Goal: Information Seeking & Learning: Understand process/instructions

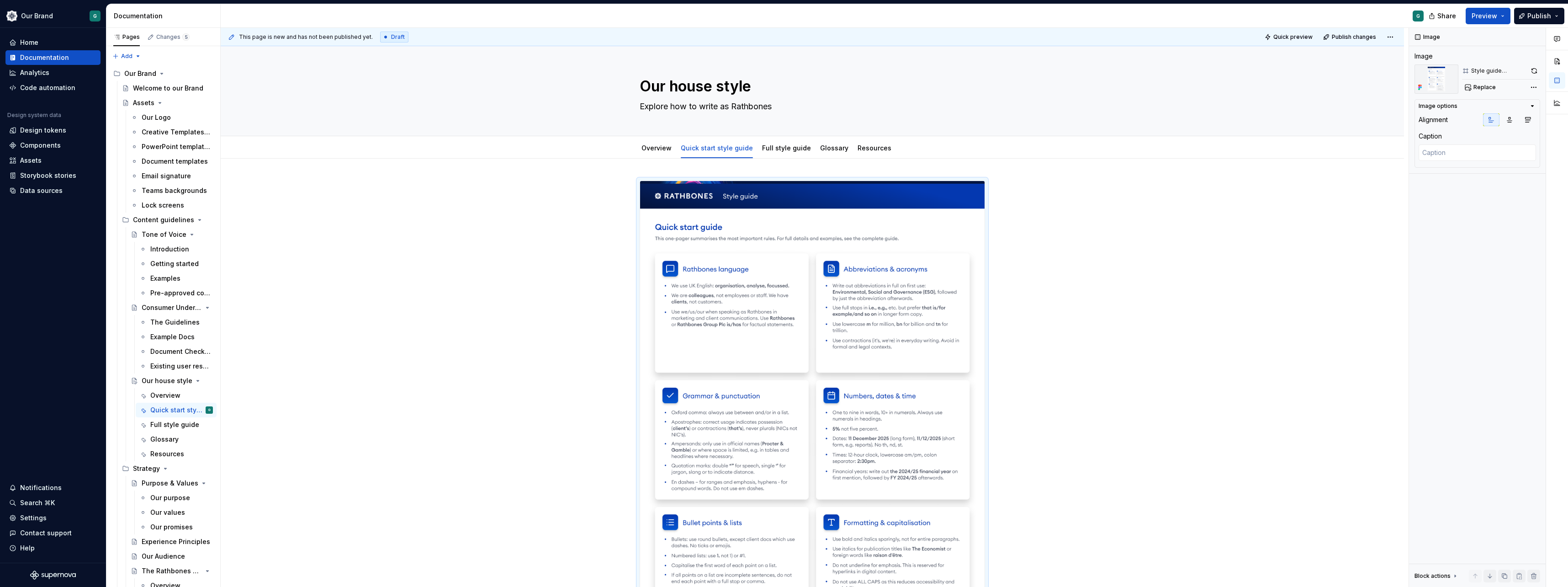
scroll to position [81, 0]
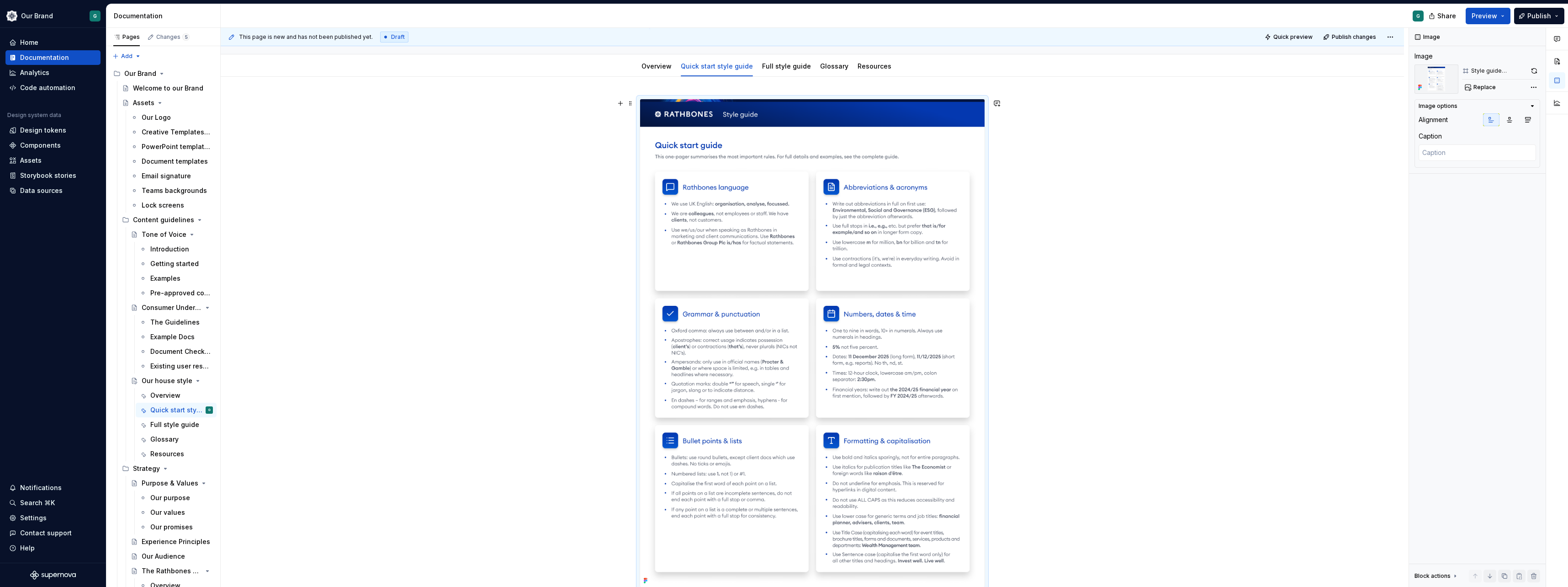
click at [1086, 347] on div at bounding box center [812, 436] width 1183 height 720
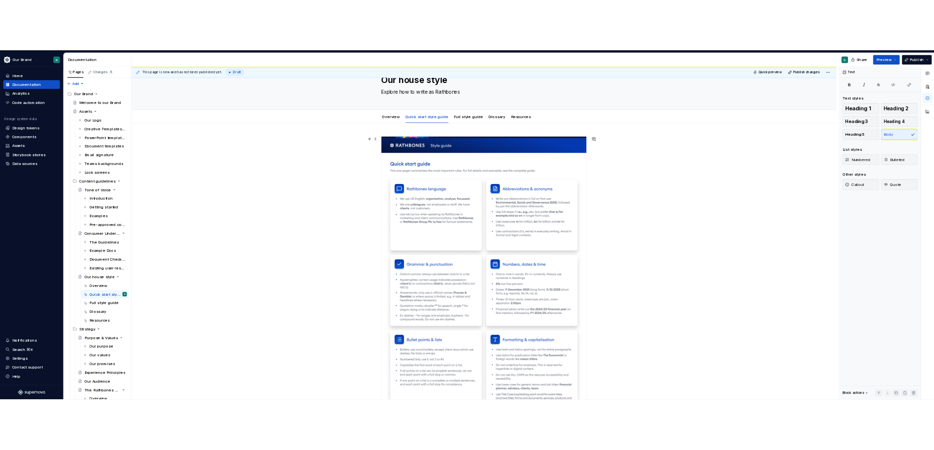
scroll to position [0, 0]
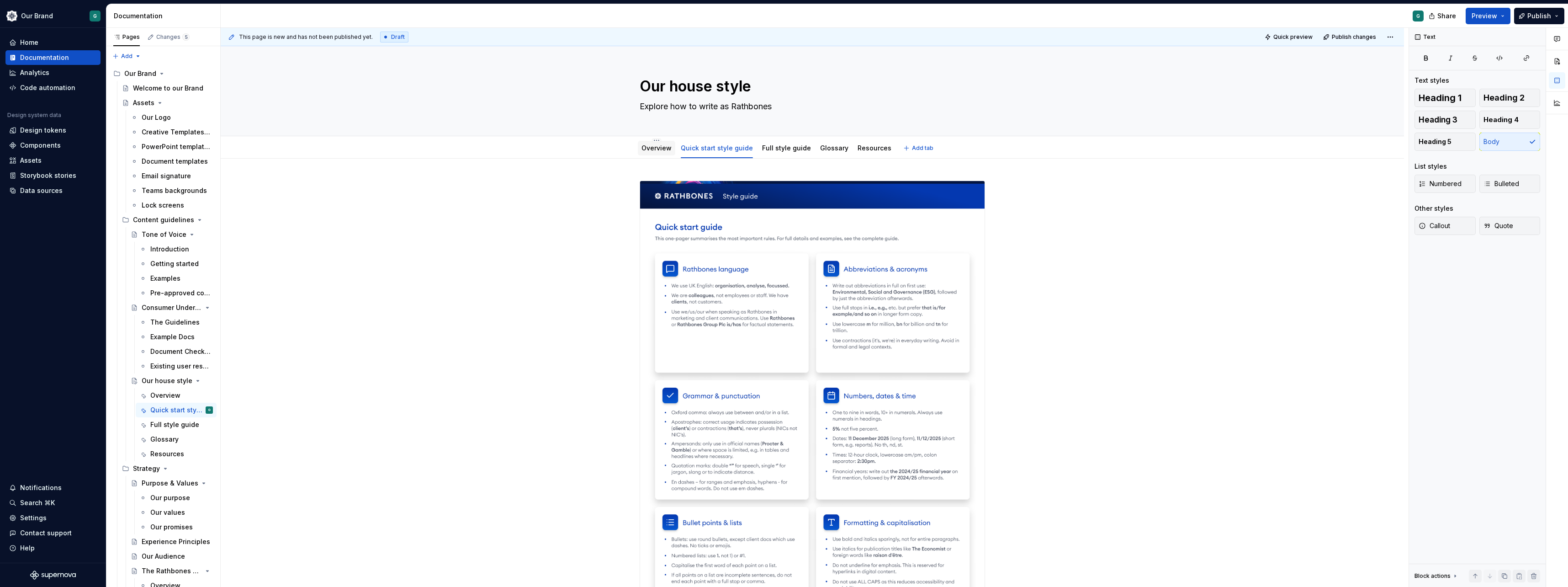
click at [661, 150] on link "Overview" at bounding box center [657, 148] width 30 height 7
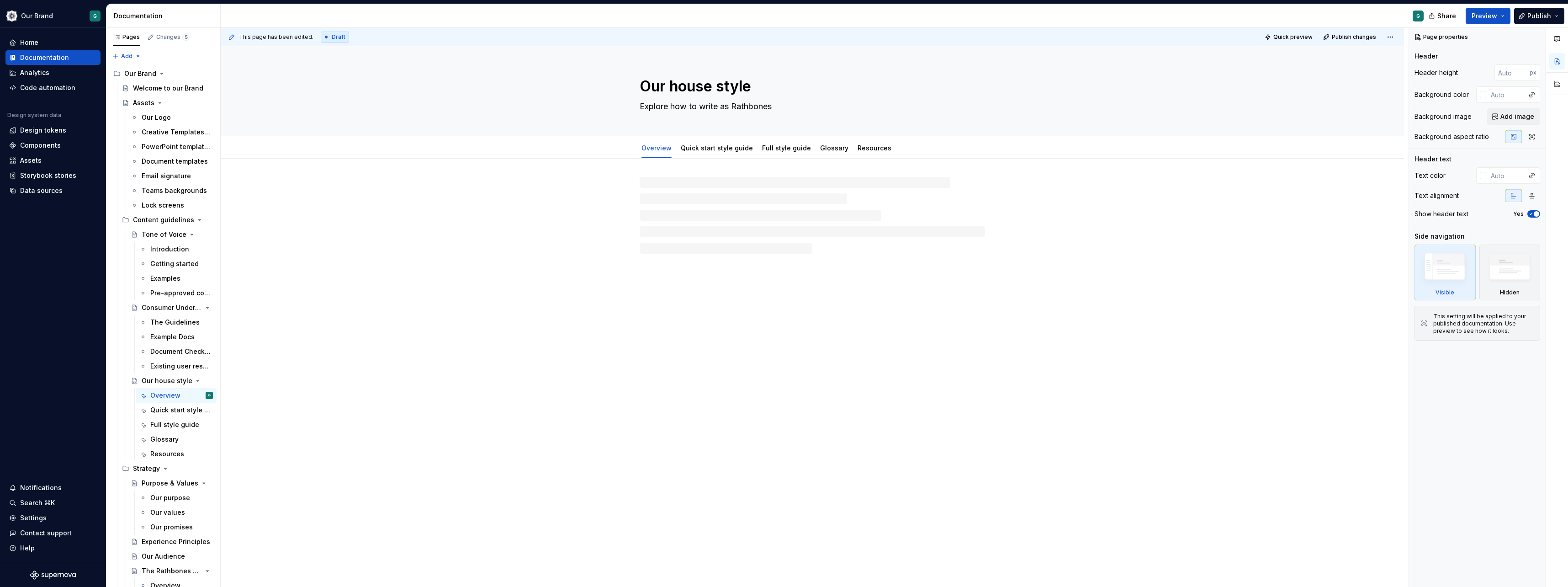
type textarea "*"
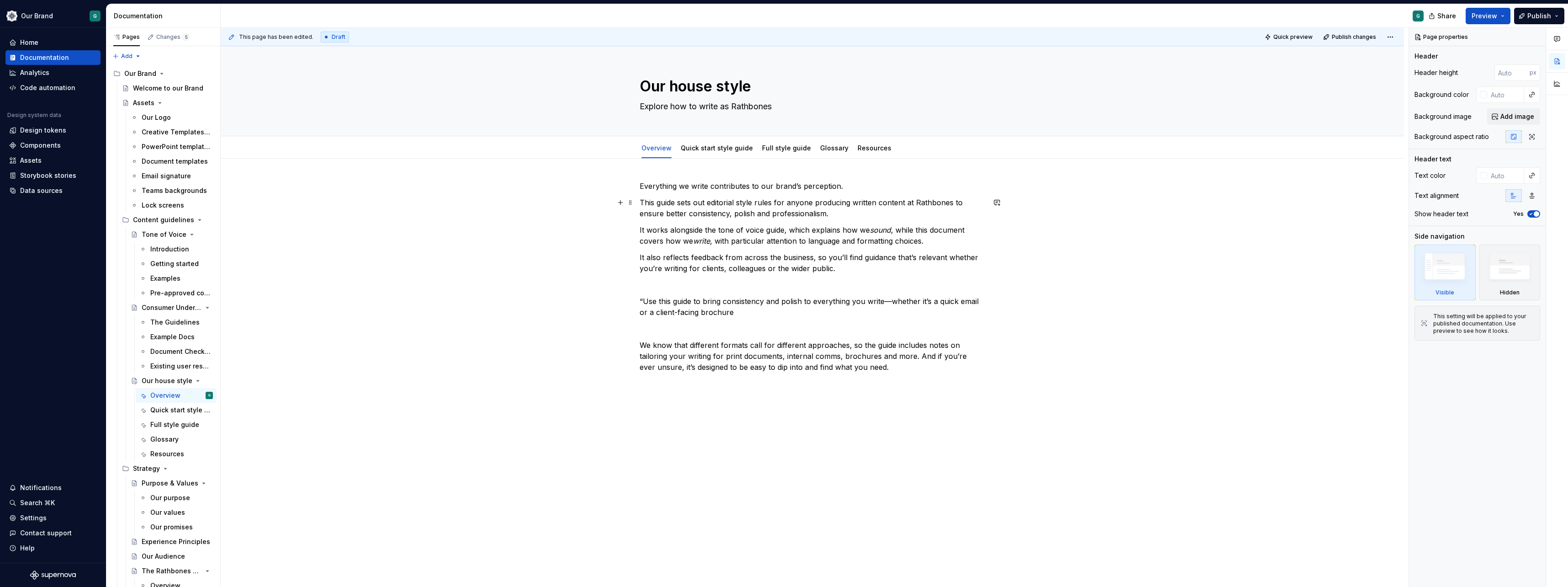
click at [806, 206] on p "This guide sets out editorial style rules for anyone producing written content …" at bounding box center [812, 207] width 345 height 22
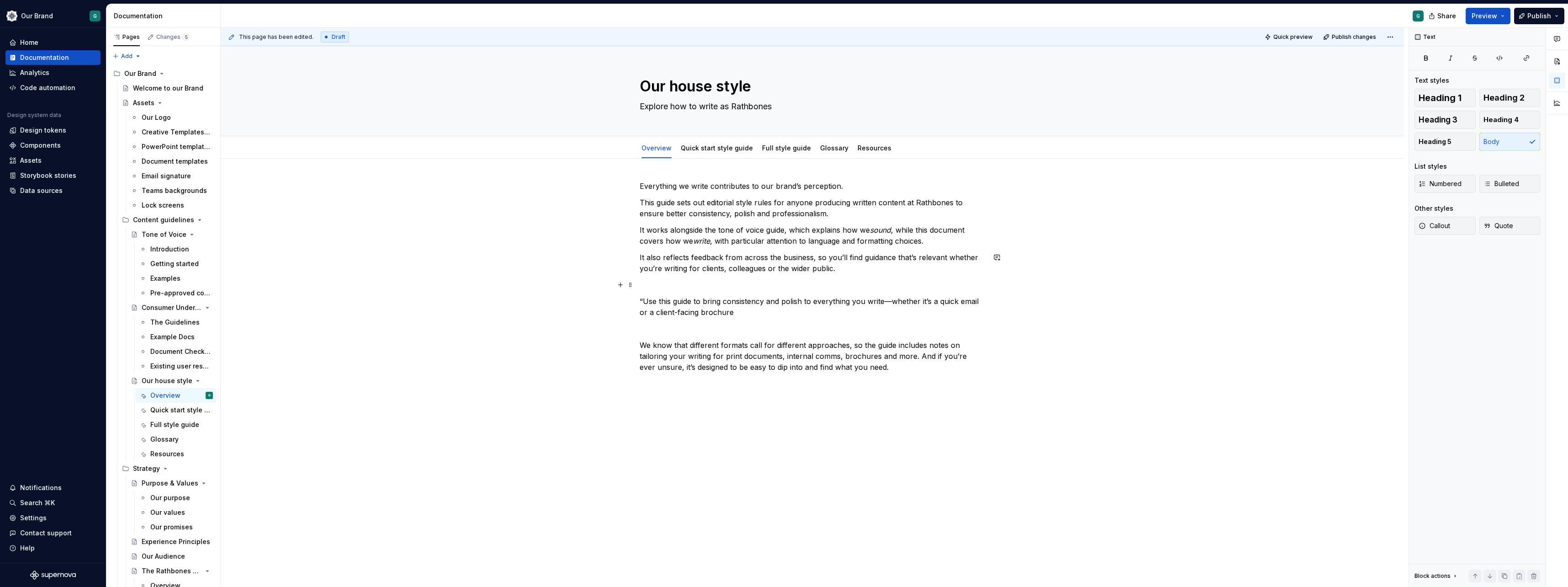
click at [808, 290] on div "Everything we write contributes to our brand’s perception. This guide sets out …" at bounding box center [812, 285] width 345 height 209
click at [839, 362] on p "We know that different formats call for different approaches, so the guide incl…" at bounding box center [812, 356] width 345 height 33
click at [948, 386] on p at bounding box center [812, 384] width 345 height 11
click at [889, 302] on p "“Use this guide to bring consistency and polish to everything you write—whether…" at bounding box center [812, 306] width 345 height 22
click at [643, 303] on p "“Use this guide to bring consistency and polish to everything you write, whethe…" at bounding box center [812, 306] width 345 height 22
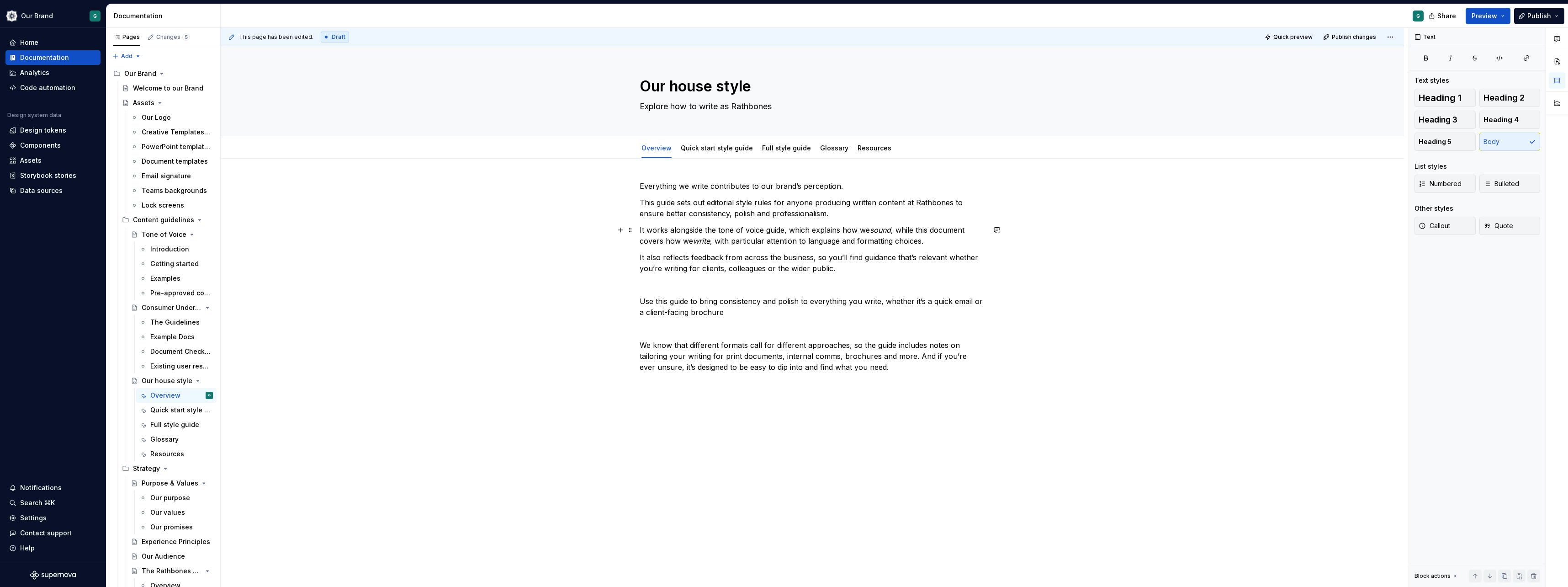
click at [779, 228] on p "It works alongside the tone of voice guide, which explains how we sound , while…" at bounding box center [812, 235] width 345 height 22
click at [774, 188] on p "Everything we write contributes to our brand’s perception." at bounding box center [812, 186] width 345 height 11
click at [794, 278] on div "Everything we write contributes to our brand’s perception. This guide sets out …" at bounding box center [812, 285] width 345 height 209
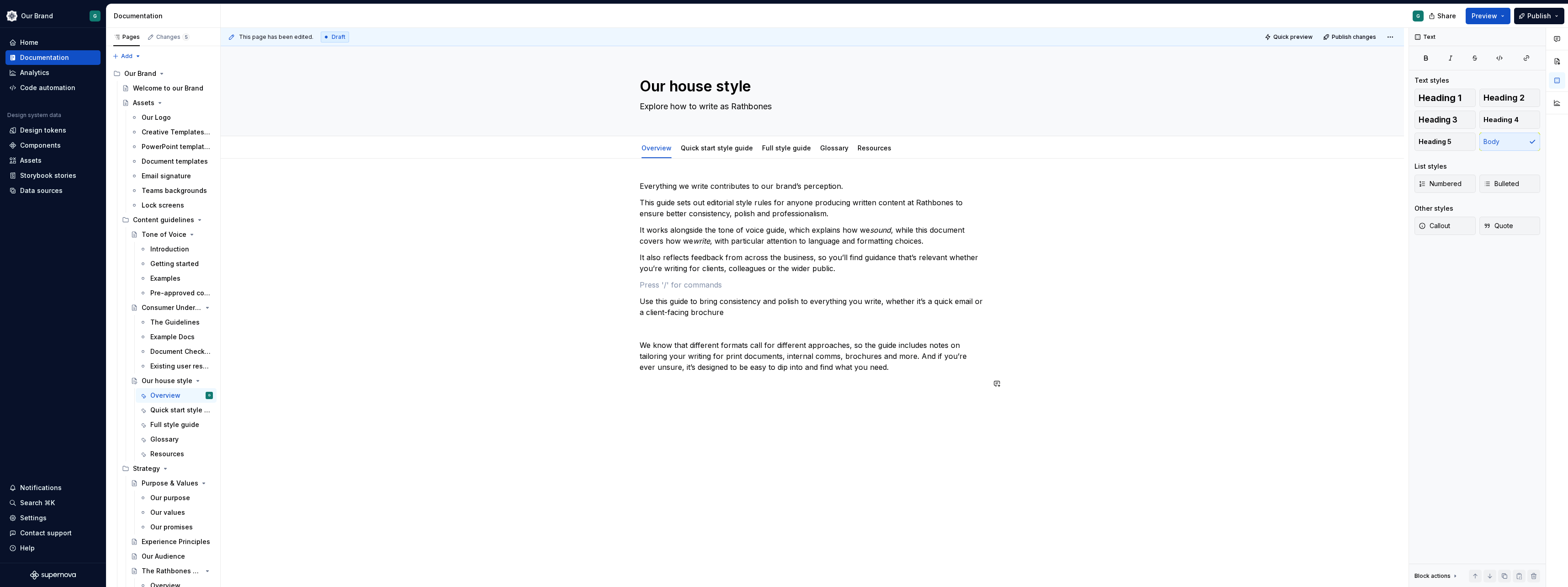
click at [831, 418] on div "This page has been edited. Draft Quick preview Publish changes Our house style …" at bounding box center [815, 308] width 1188 height 560
type textarea "*"
